Goal: Check status: Check status

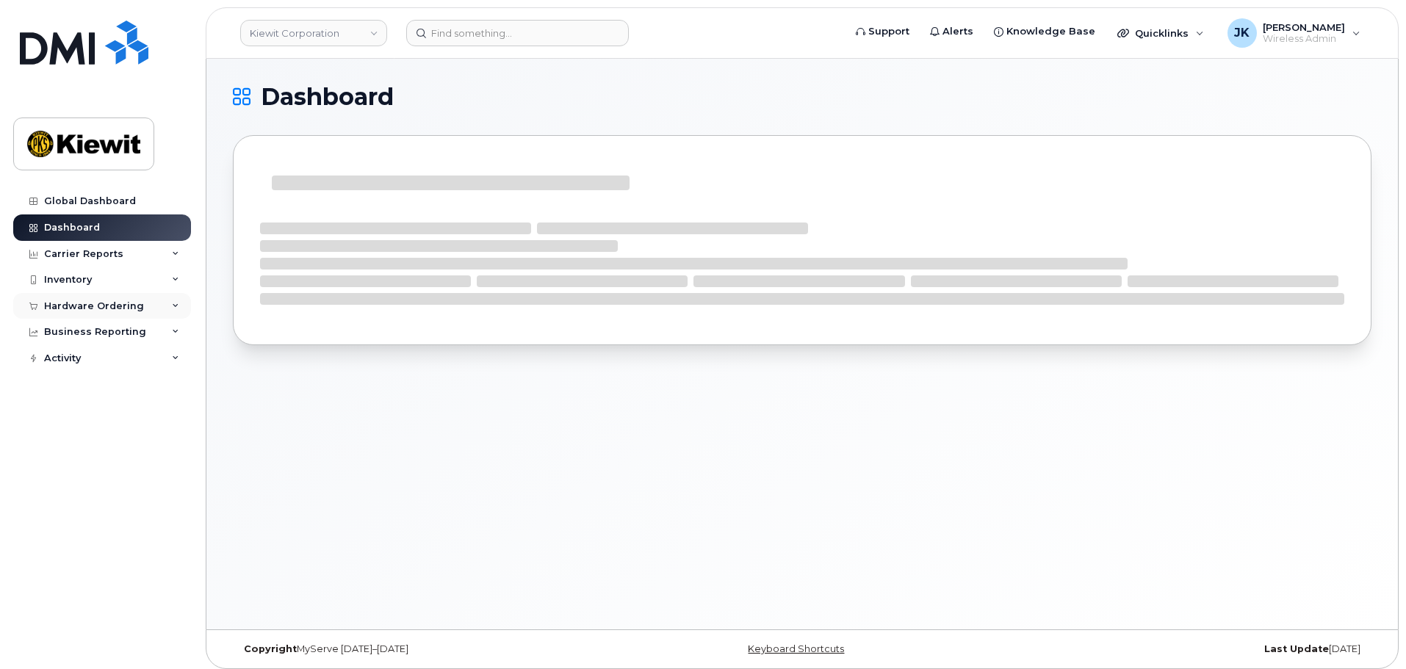
click at [137, 309] on div "Hardware Ordering" at bounding box center [94, 307] width 100 height 12
click at [126, 366] on link "Orders" at bounding box center [115, 362] width 152 height 28
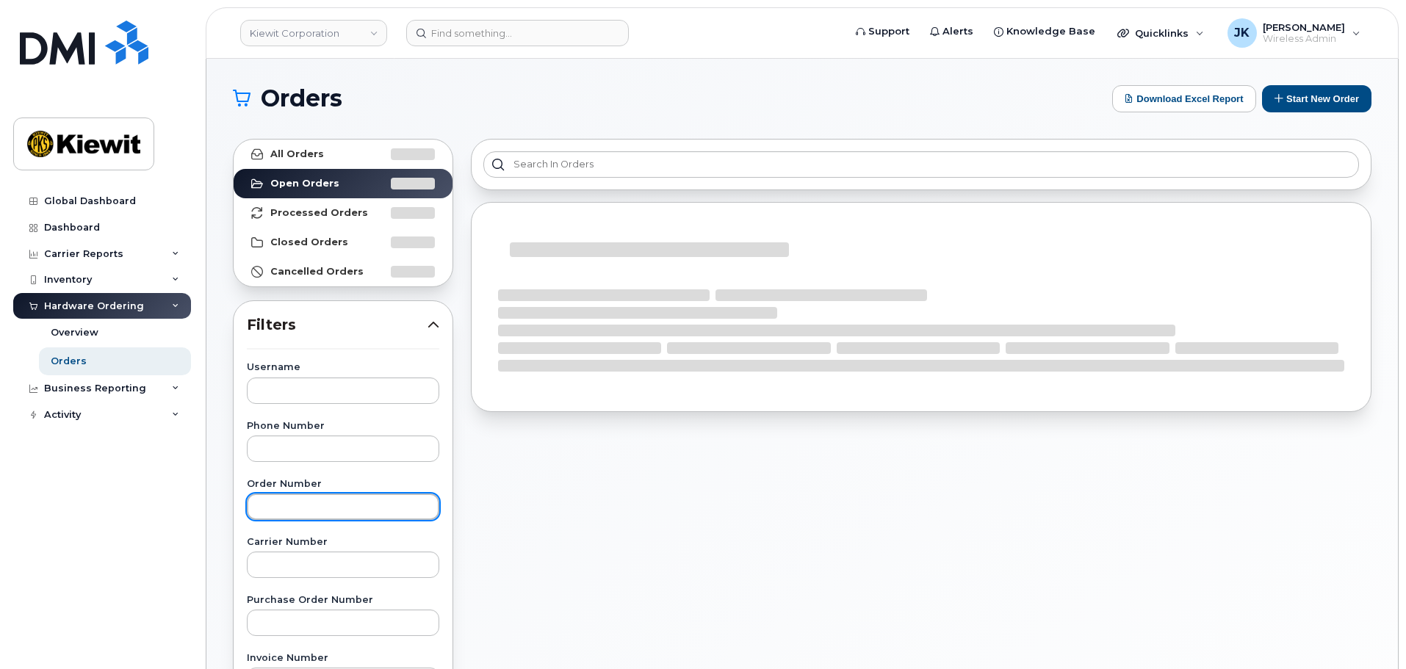
drag, startPoint x: 344, startPoint y: 510, endPoint x: 328, endPoint y: 481, distance: 32.9
click at [344, 509] on input "text" at bounding box center [343, 507] width 193 height 26
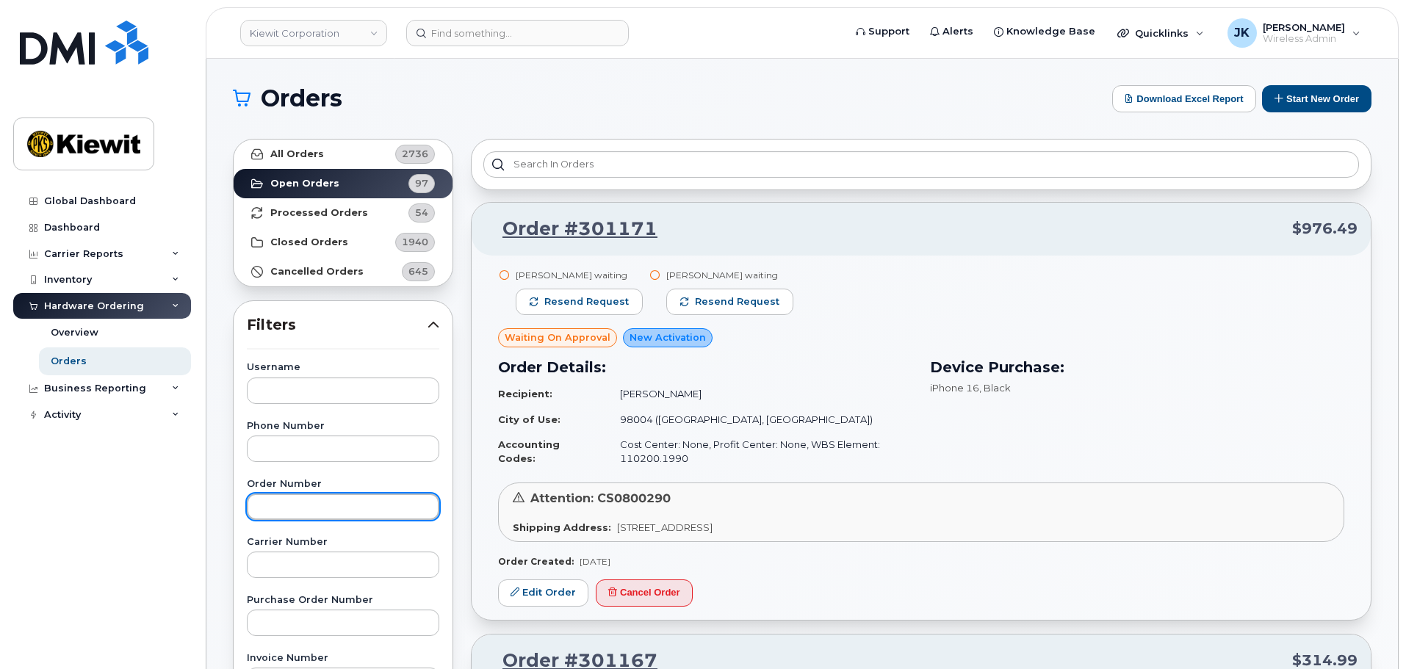
paste input "301171"
type input "301171"
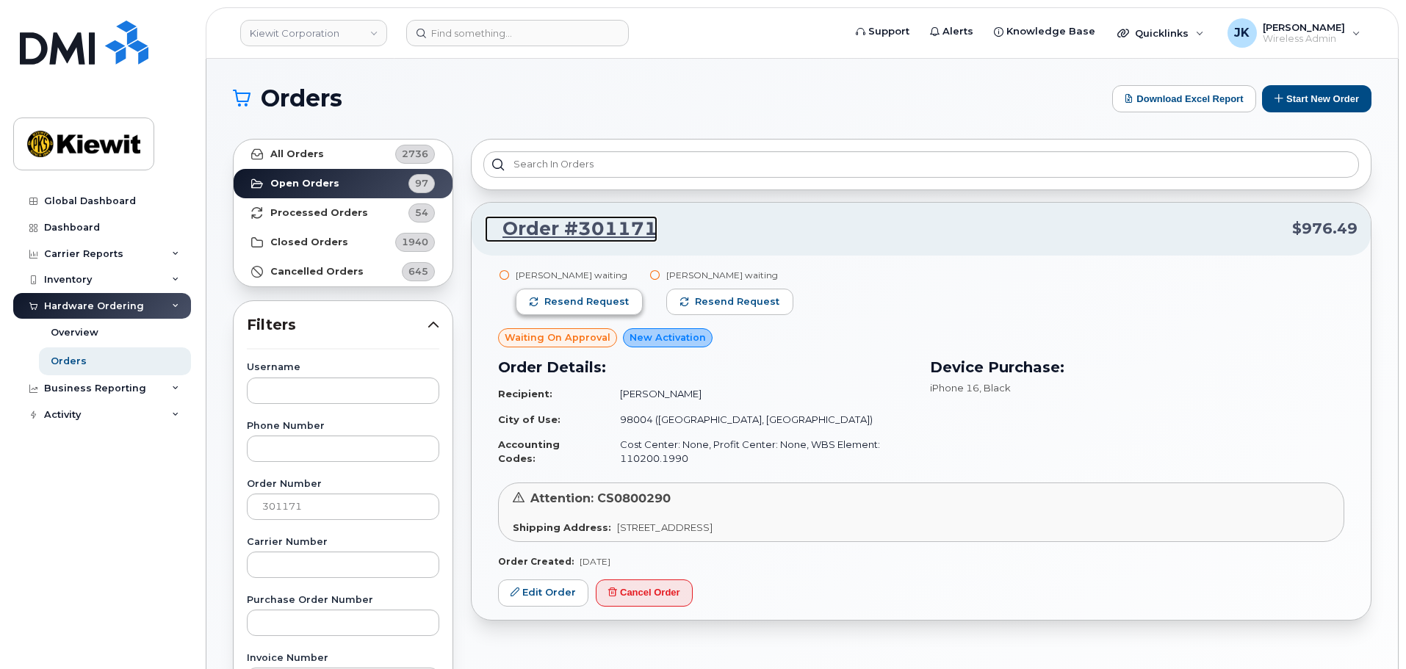
drag, startPoint x: 584, startPoint y: 231, endPoint x: 627, endPoint y: 306, distance: 86.9
click at [584, 231] on link "Order #301171" at bounding box center [571, 229] width 173 height 26
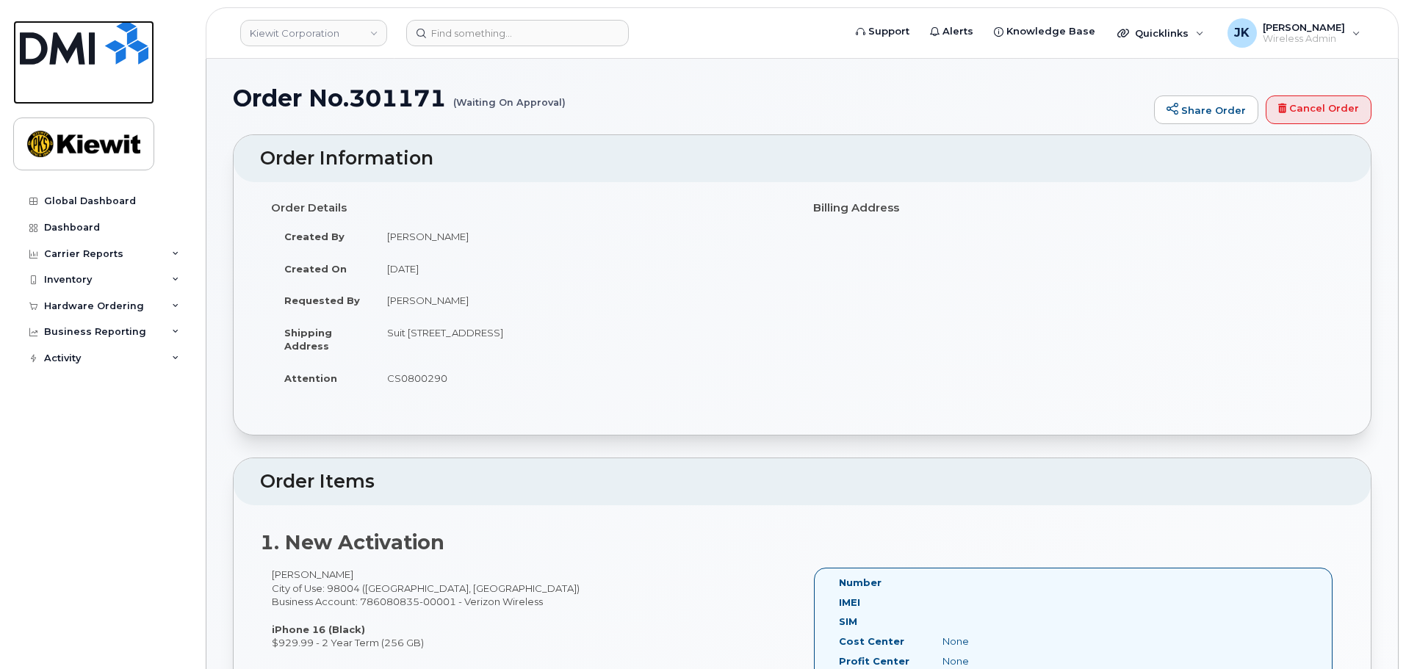
click at [100, 40] on img at bounding box center [84, 43] width 129 height 44
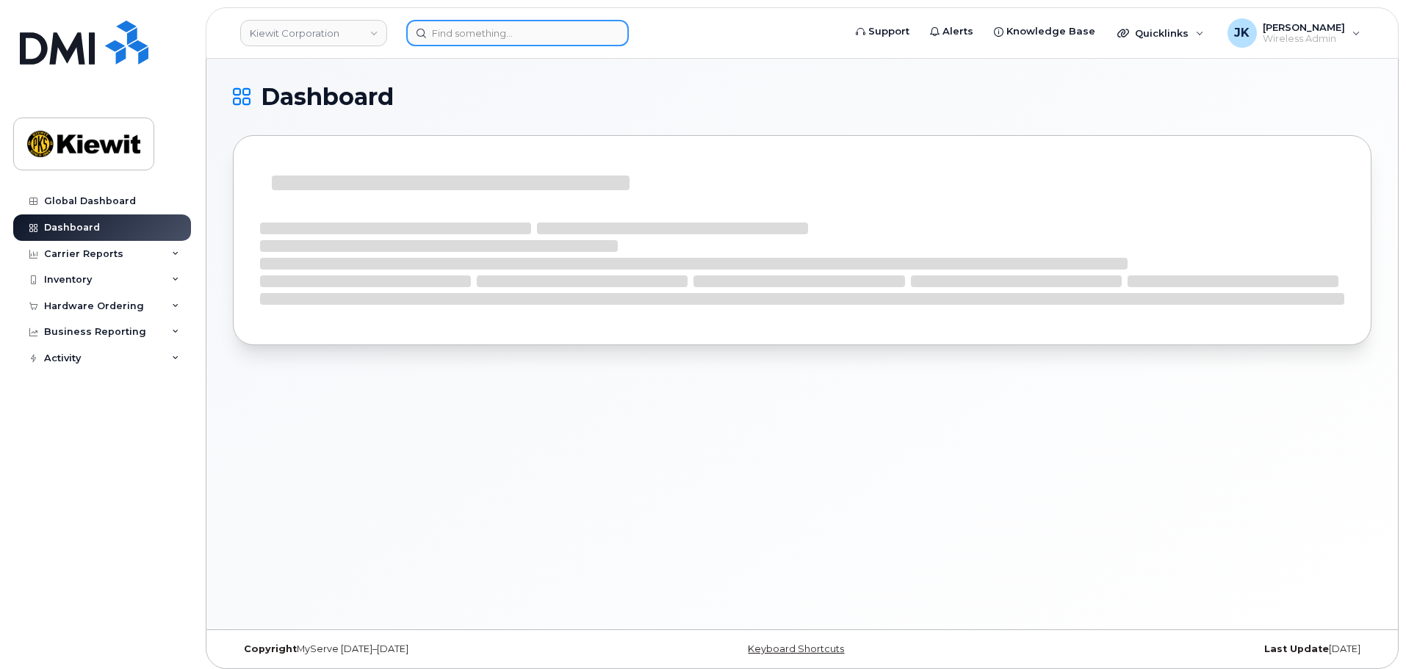
click at [467, 36] on input at bounding box center [517, 33] width 223 height 26
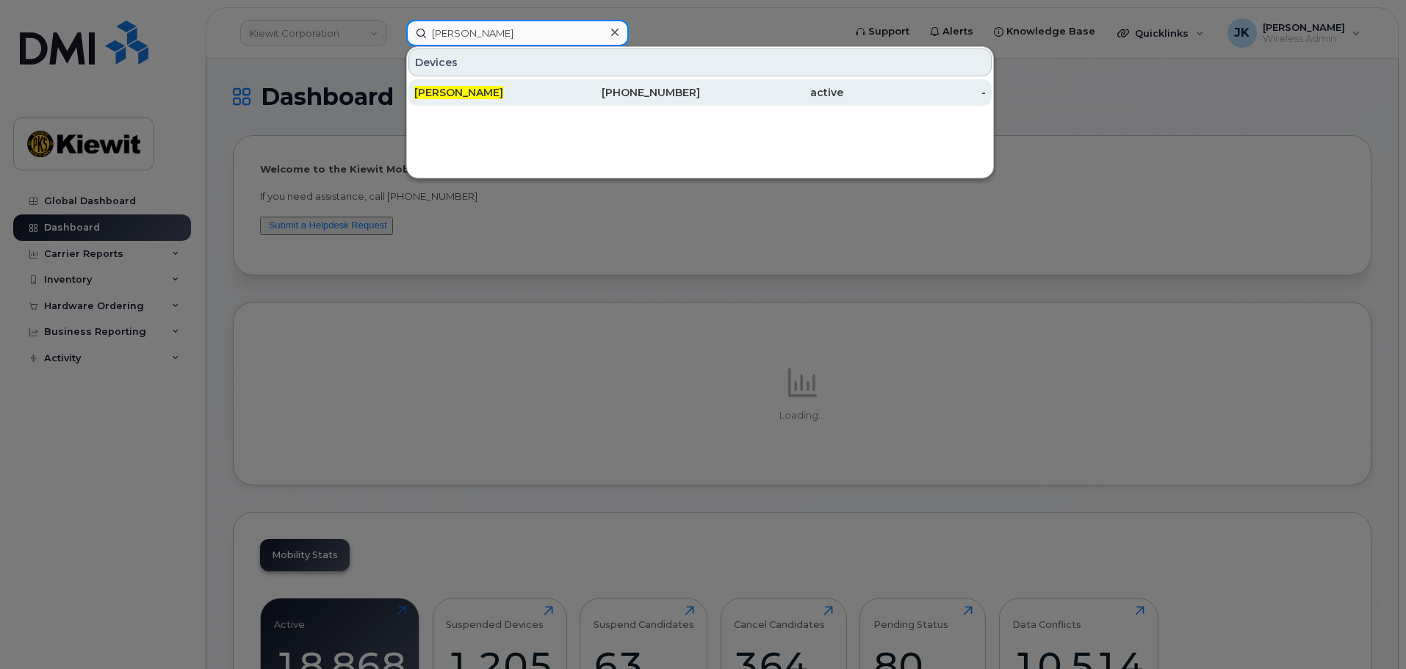
type input "daniel chung"
click at [606, 89] on div "480-688-4098" at bounding box center [629, 92] width 143 height 15
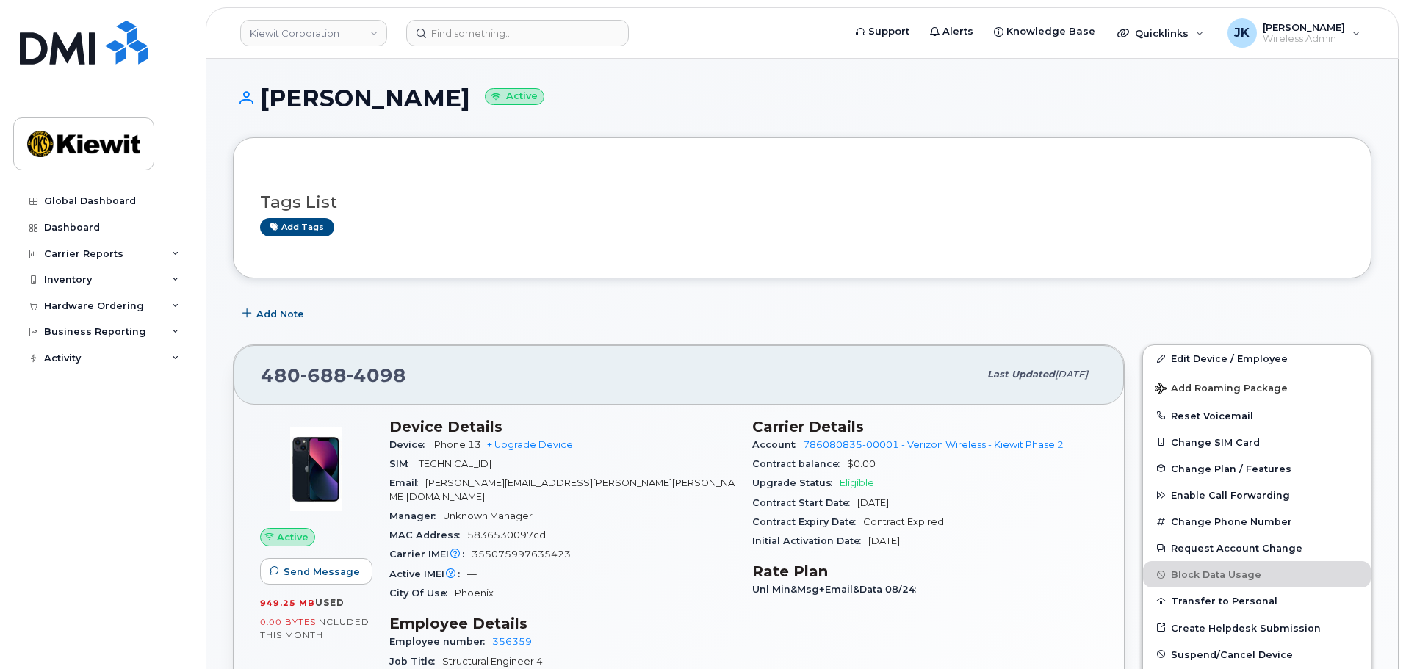
scroll to position [294, 0]
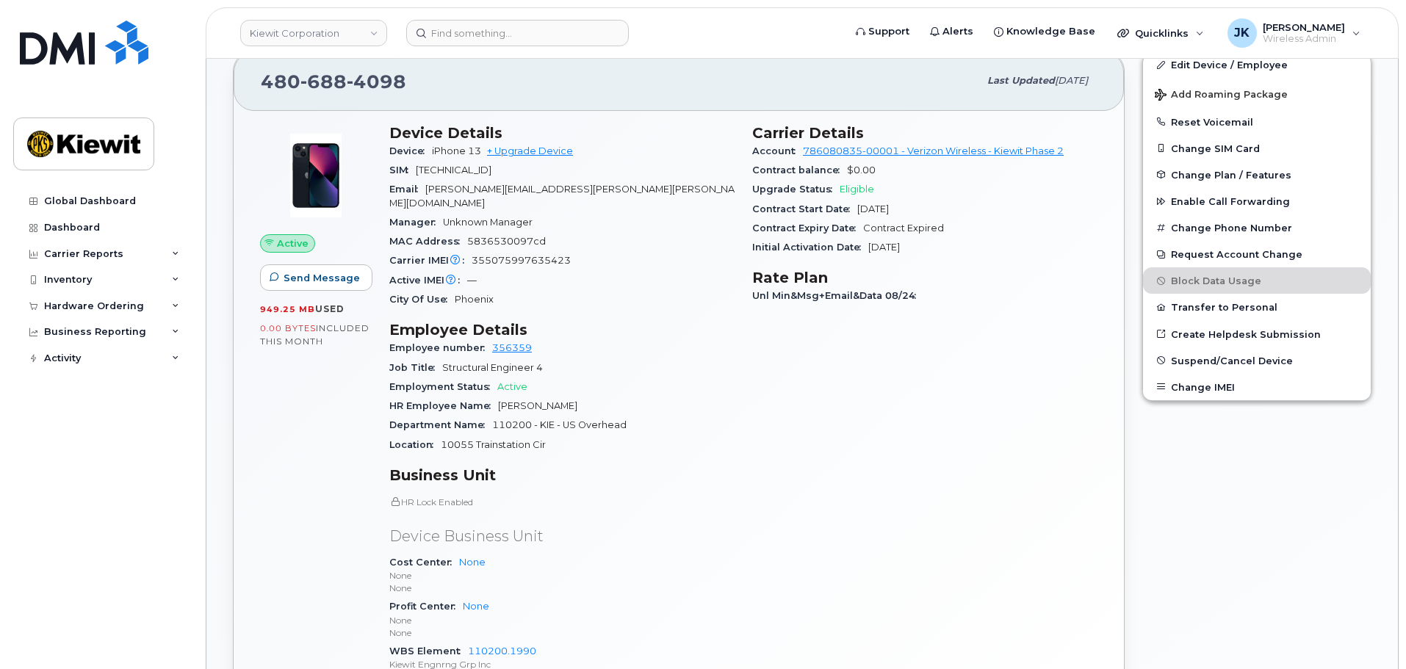
click at [716, 445] on div "Device Details Device iPhone 13 + Upgrade Device SIM 89148000009690002516 Email…" at bounding box center [562, 411] width 363 height 592
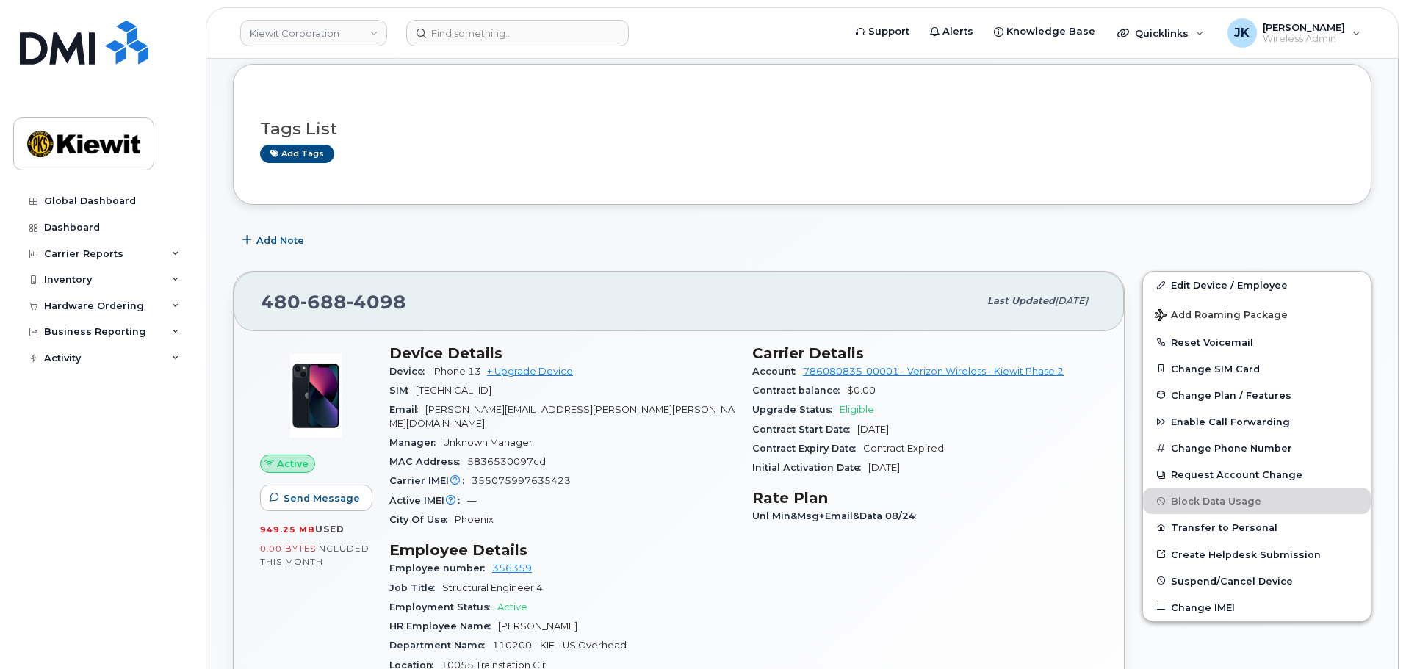
scroll to position [0, 0]
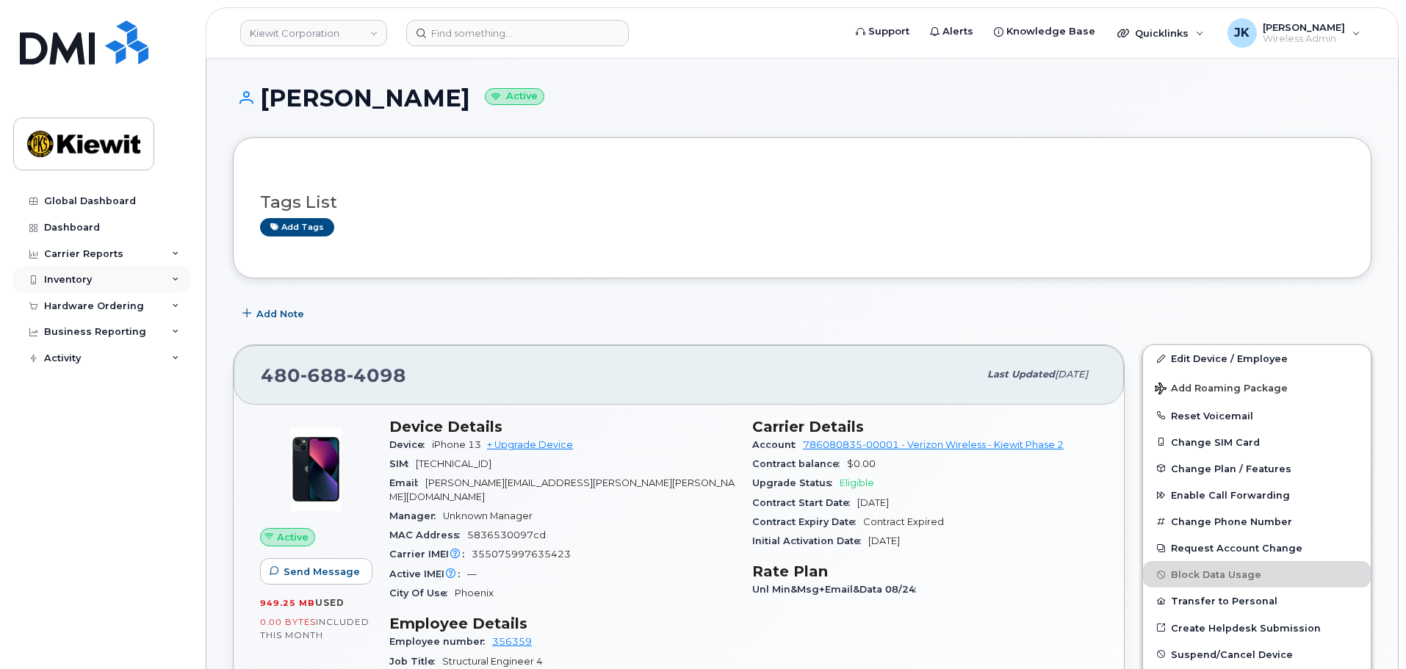
click at [79, 277] on div "Inventory" at bounding box center [68, 280] width 48 height 12
click at [82, 280] on div "Inventory" at bounding box center [68, 280] width 48 height 12
click at [86, 303] on div "Hardware Ordering" at bounding box center [94, 307] width 100 height 12
click at [93, 364] on link "Orders" at bounding box center [115, 362] width 152 height 28
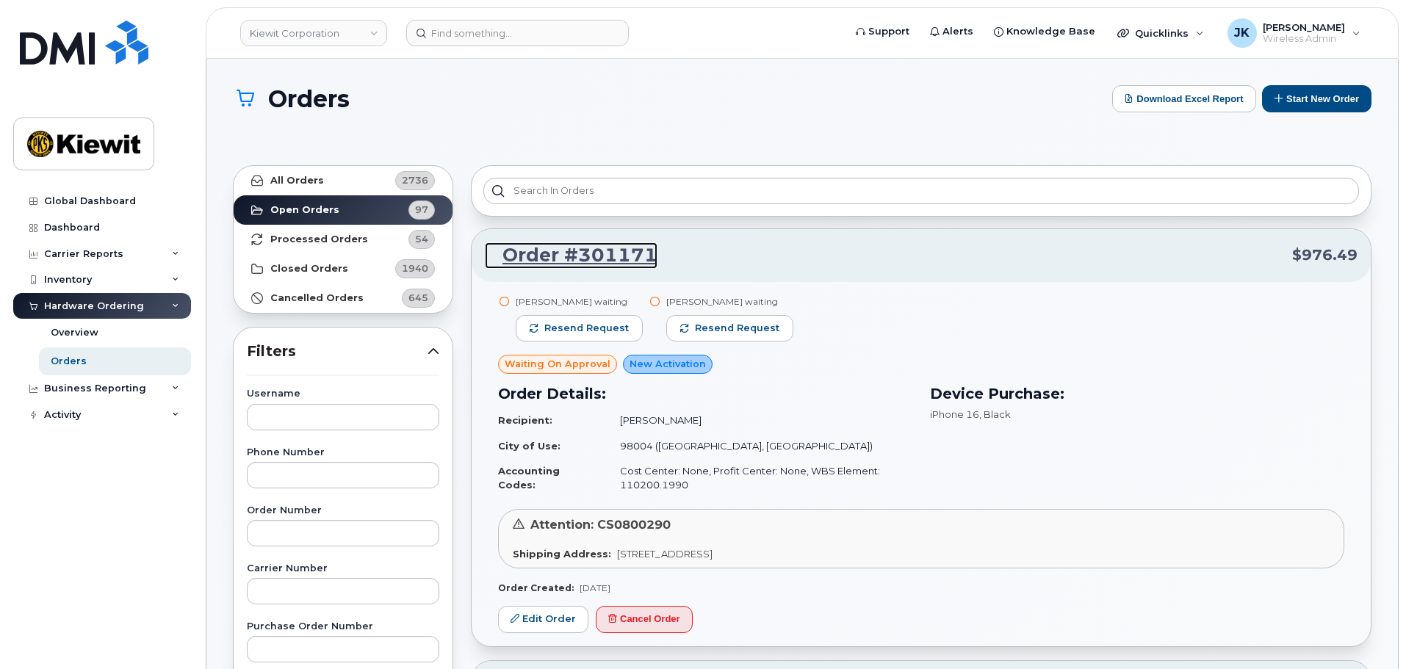
click at [639, 255] on link "Order #301171" at bounding box center [571, 255] width 173 height 26
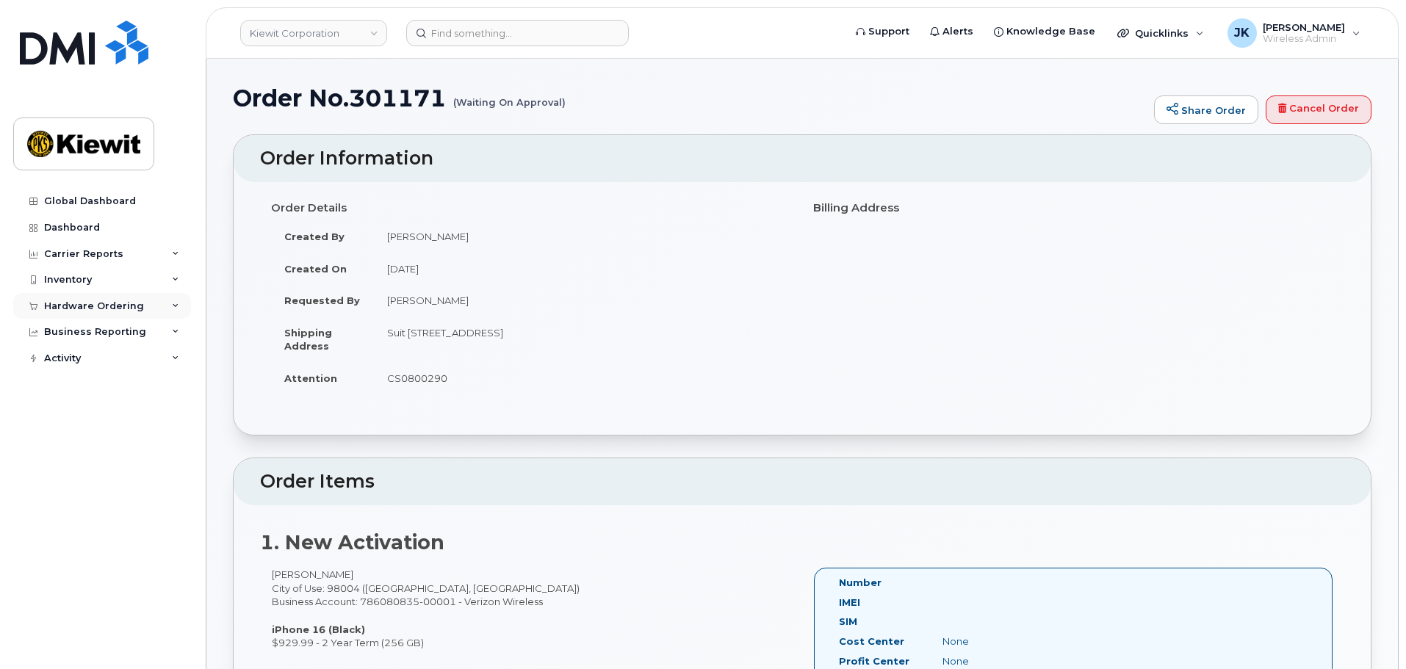
click at [108, 303] on div "Hardware Ordering" at bounding box center [94, 307] width 100 height 12
click at [116, 358] on link "Orders" at bounding box center [115, 362] width 152 height 28
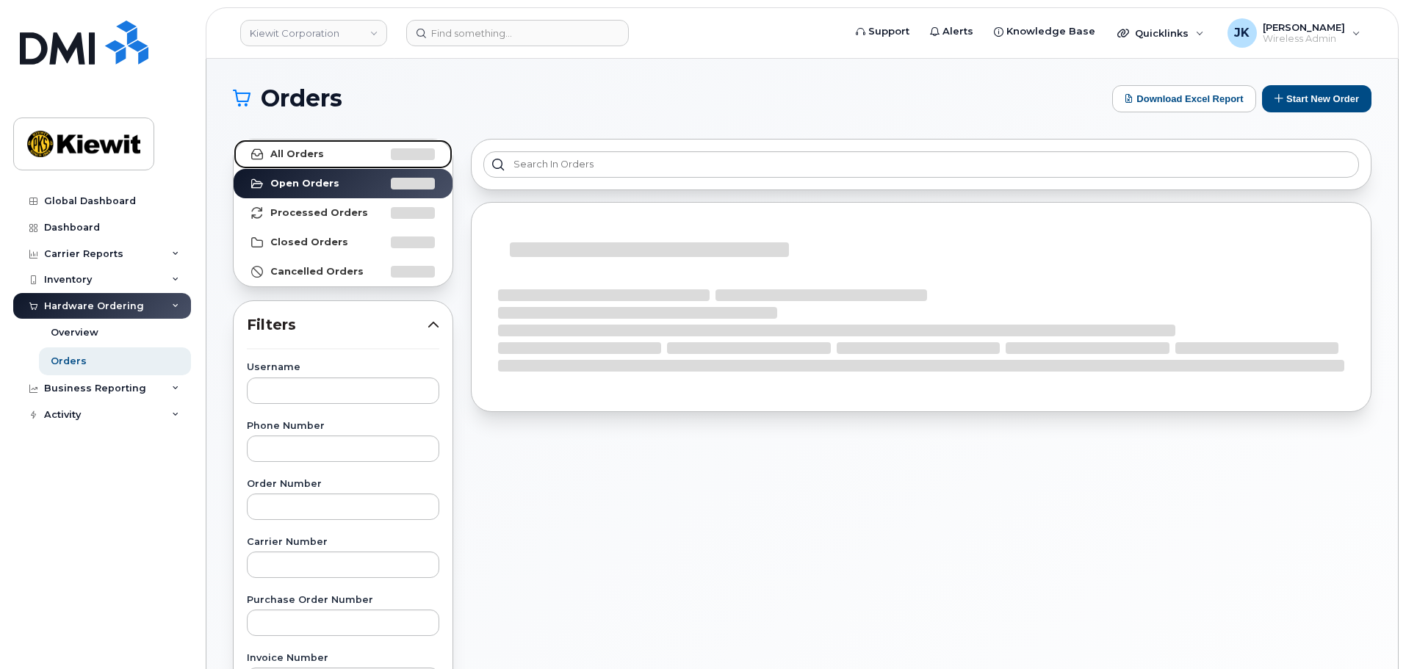
click at [321, 159] on link "All Orders" at bounding box center [343, 154] width 219 height 29
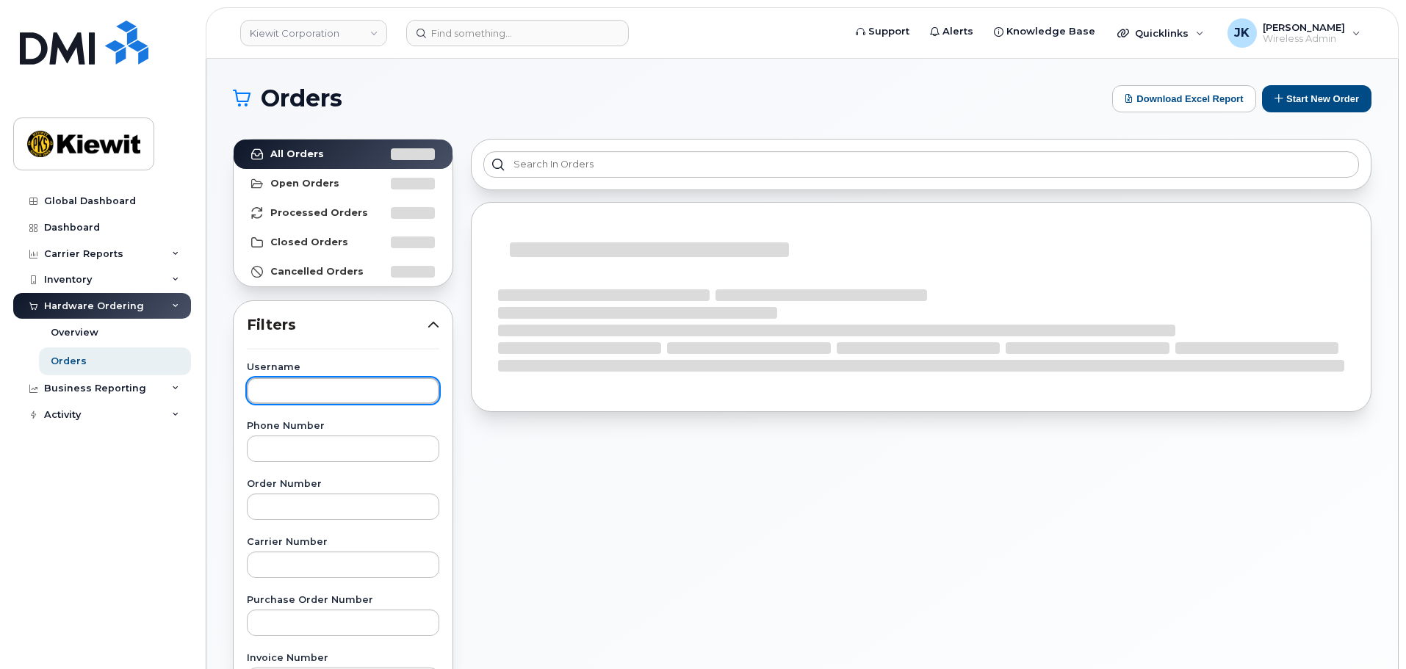
click at [351, 389] on input "text" at bounding box center [343, 391] width 193 height 26
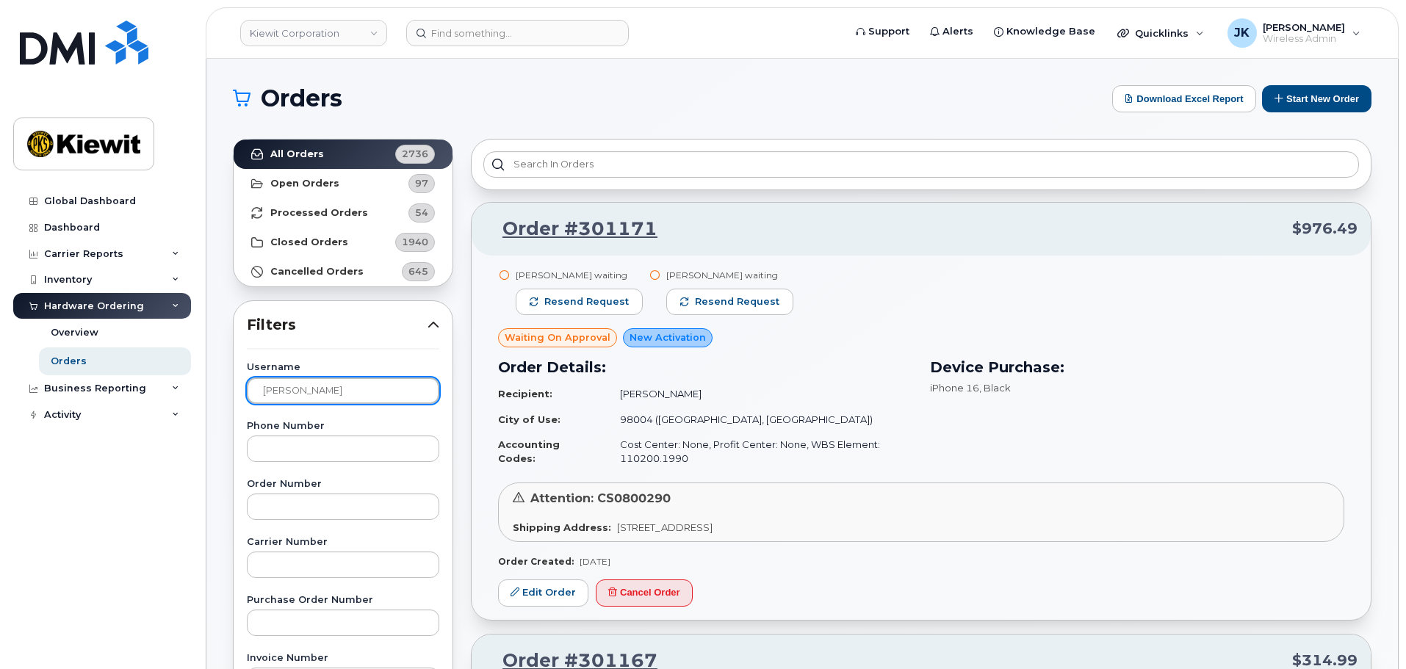
type input "[PERSON_NAME]"
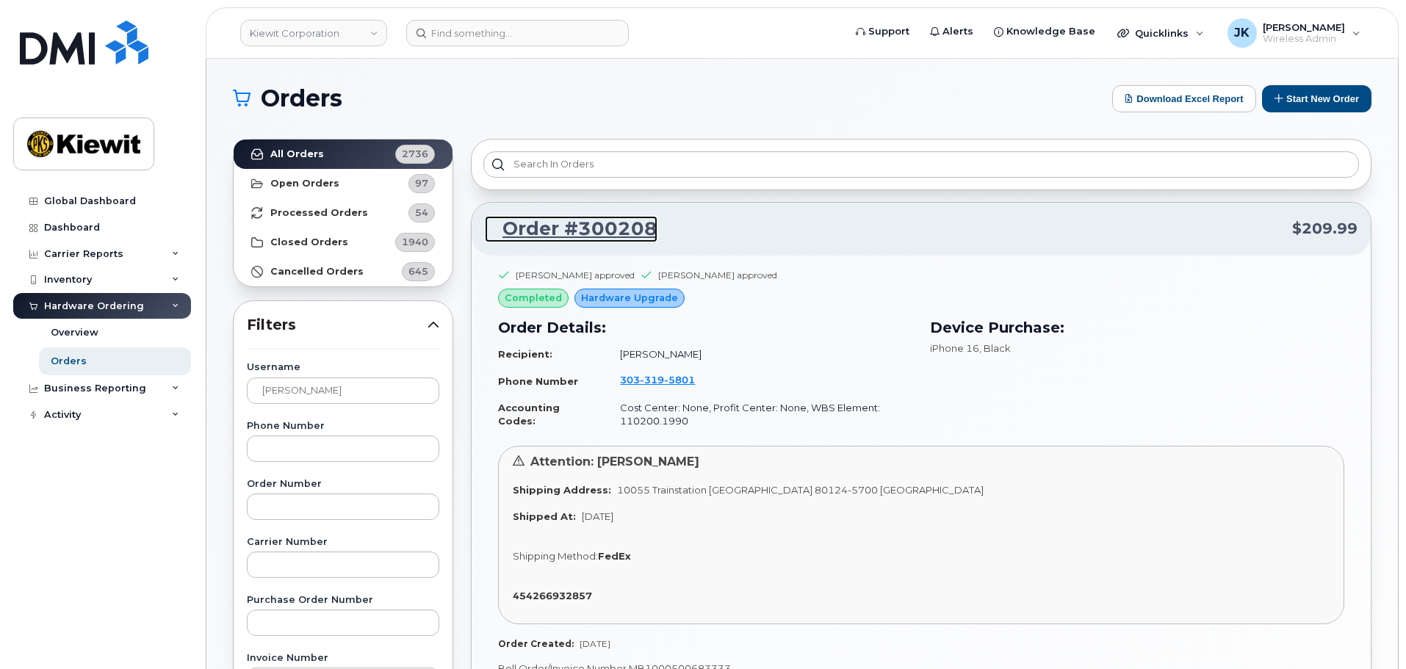
click at [558, 226] on link "Order #300208" at bounding box center [571, 229] width 173 height 26
